Goal: Information Seeking & Learning: Learn about a topic

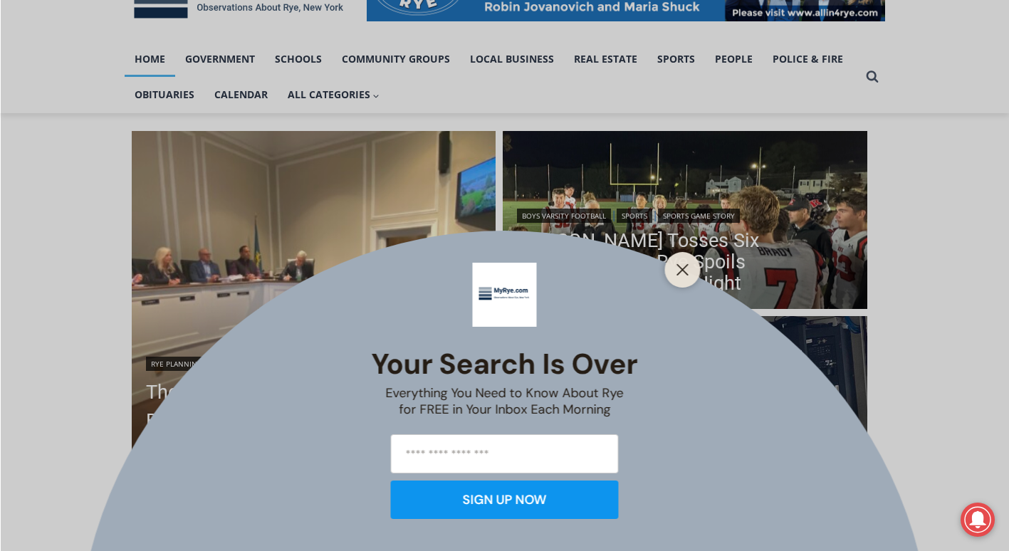
scroll to position [321, 0]
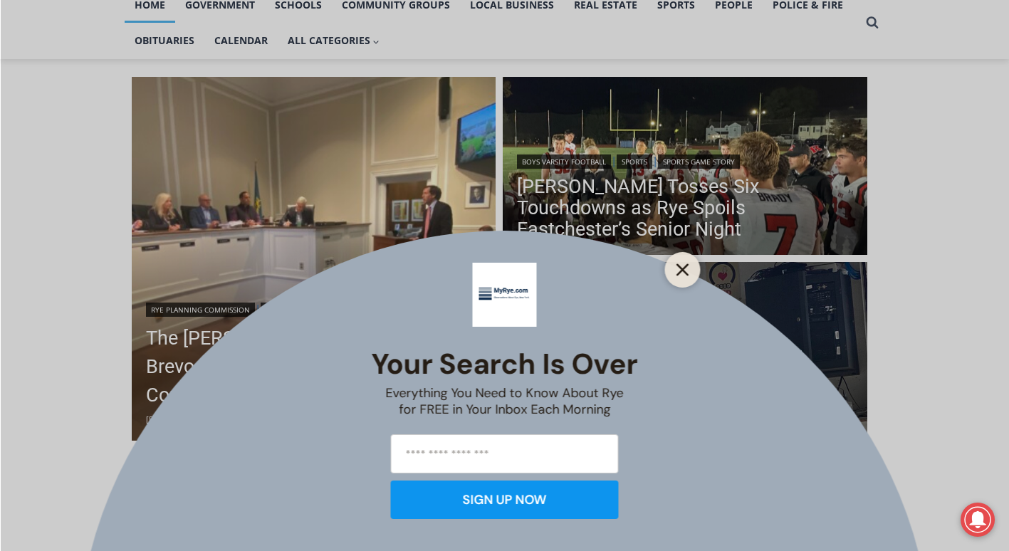
click at [681, 271] on line "Close" at bounding box center [683, 270] width 10 height 10
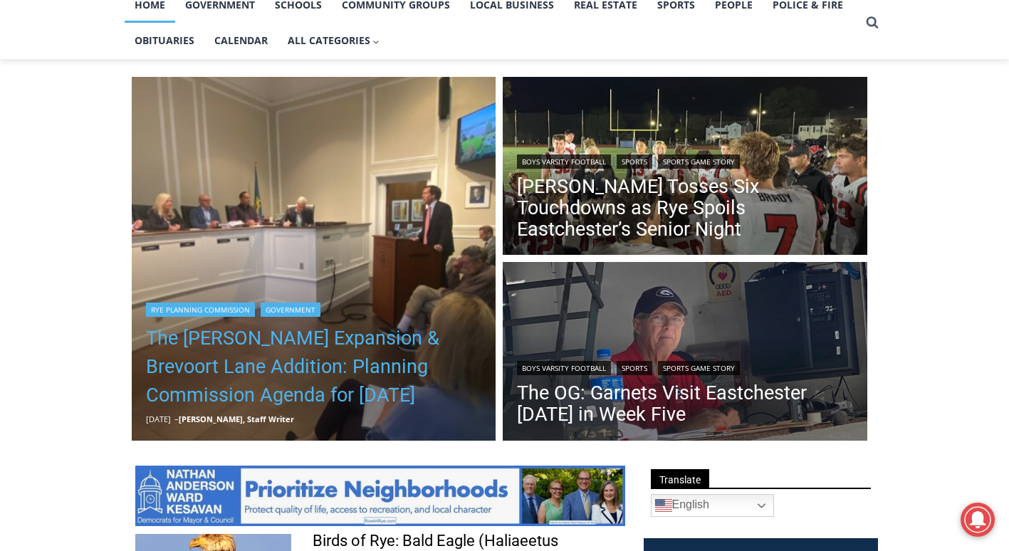
click at [357, 378] on link "The [PERSON_NAME] Expansion & Brevoort Lane Addition: Planning Commission Agend…" at bounding box center [314, 366] width 336 height 85
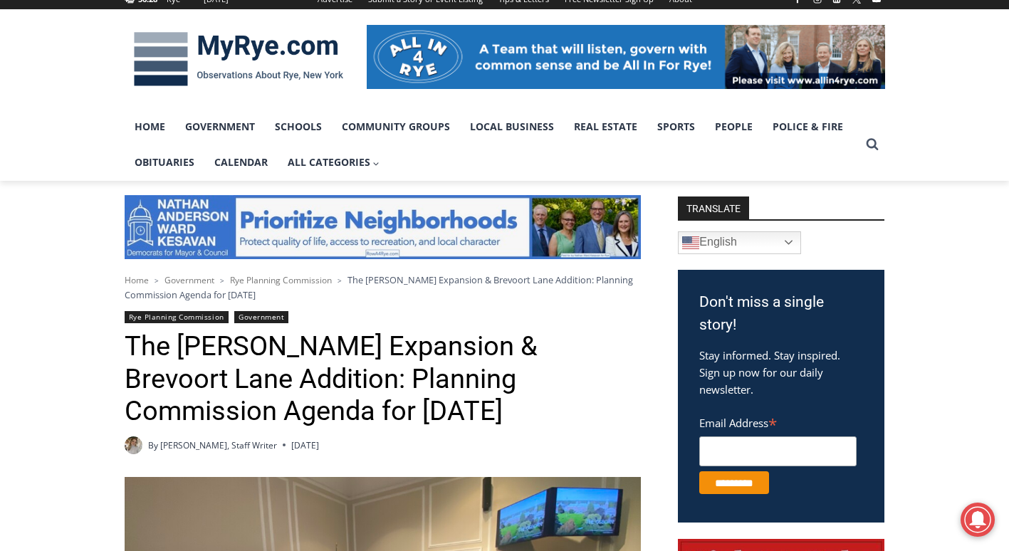
scroll to position [536, 0]
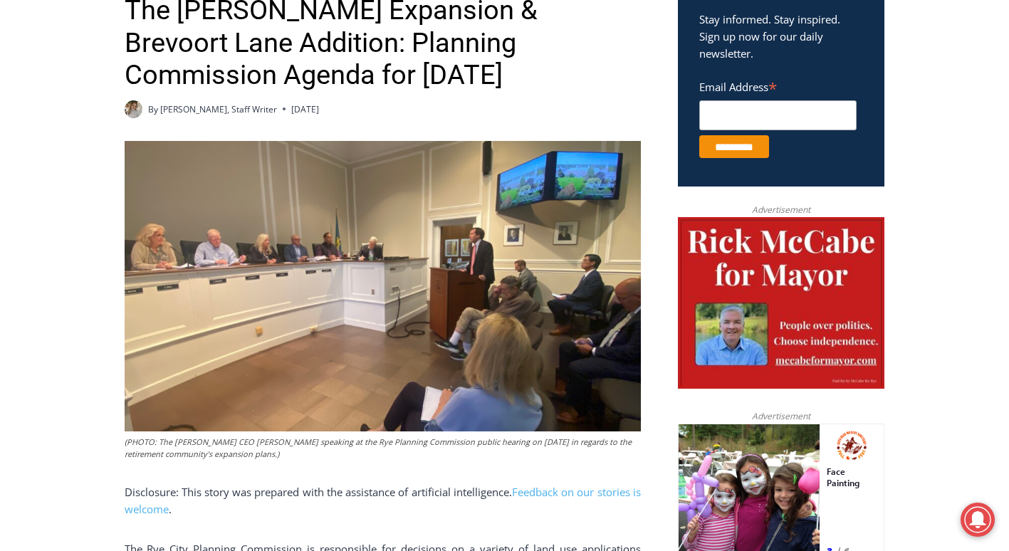
click at [430, 244] on img at bounding box center [383, 286] width 516 height 291
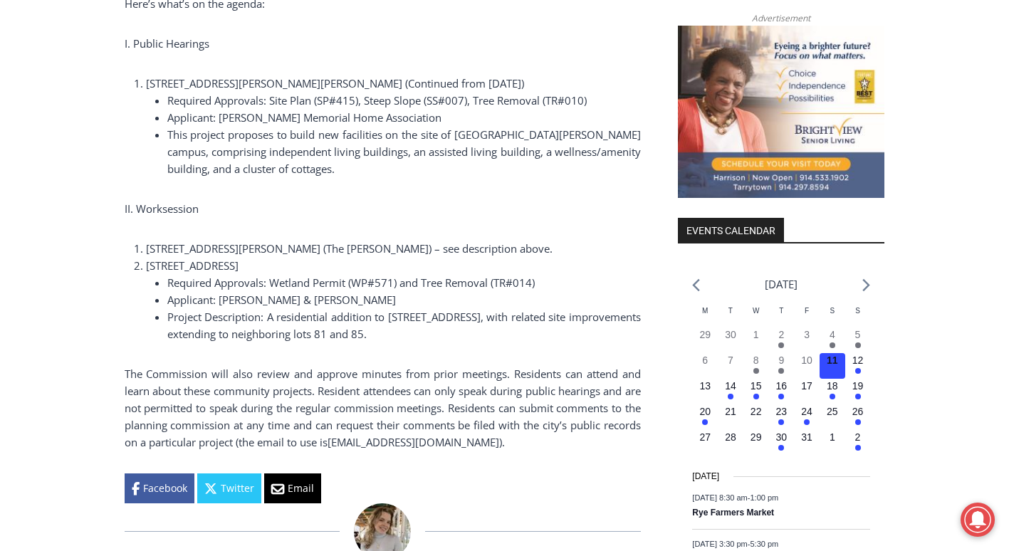
scroll to position [0, 0]
